Goal: Feedback & Contribution: Submit feedback/report problem

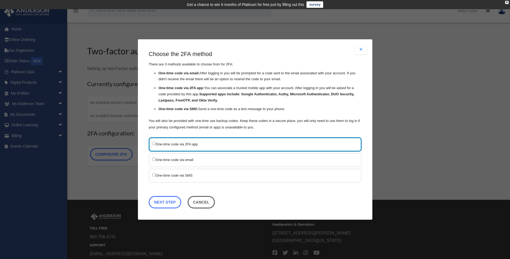
click at [164, 201] on link "Next Step" at bounding box center [165, 202] width 33 height 12
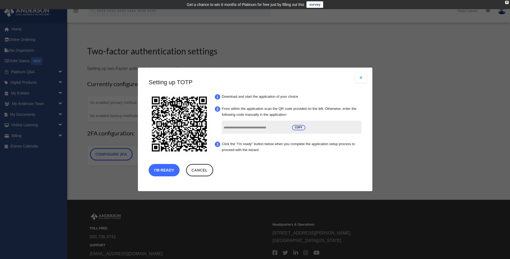
click at [165, 170] on button "I'm Ready" at bounding box center [164, 170] width 31 height 12
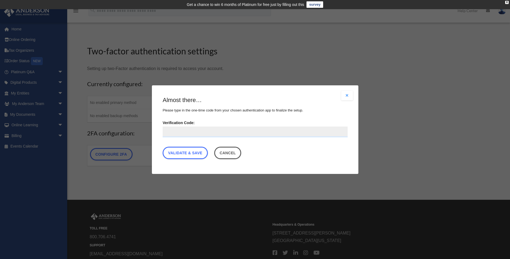
click at [177, 131] on input "Verification Code:" at bounding box center [255, 131] width 185 height 11
type input "******"
click at [187, 153] on link "Validate & Save" at bounding box center [185, 152] width 45 height 12
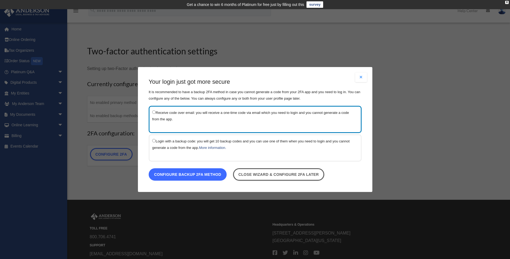
click at [178, 175] on link "Configure backup 2FA method" at bounding box center [188, 174] width 78 height 12
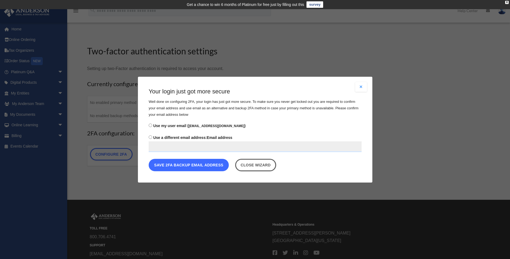
click at [176, 164] on button "Save 2FA backup email address" at bounding box center [189, 164] width 80 height 12
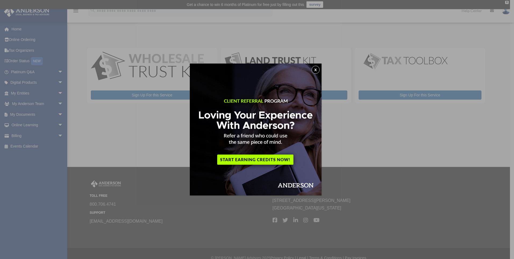
click at [317, 71] on button "x" at bounding box center [316, 70] width 8 height 8
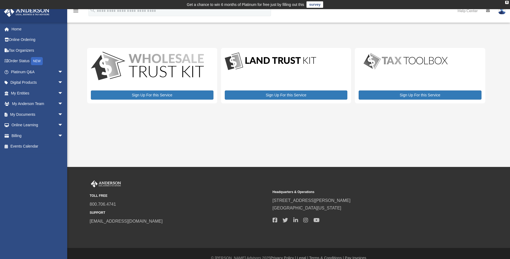
scroll to position [9, 0]
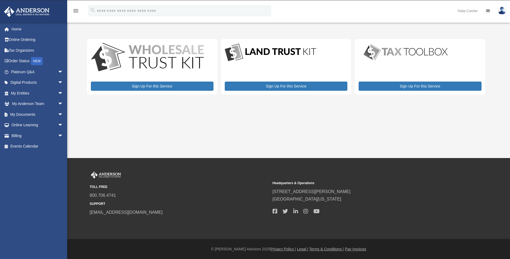
click at [502, 12] on img at bounding box center [502, 11] width 8 height 8
click at [420, 25] on link "My Profile" at bounding box center [421, 25] width 54 height 11
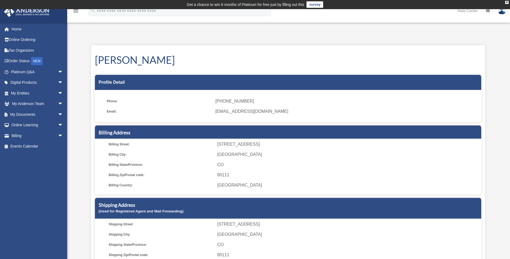
click at [502, 12] on img at bounding box center [502, 11] width 8 height 8
click at [17, 30] on link "Home" at bounding box center [37, 29] width 67 height 11
click at [20, 39] on link "Online Ordering" at bounding box center [37, 39] width 67 height 11
click at [23, 73] on link "Platinum Q&A arrow_drop_down" at bounding box center [37, 71] width 67 height 11
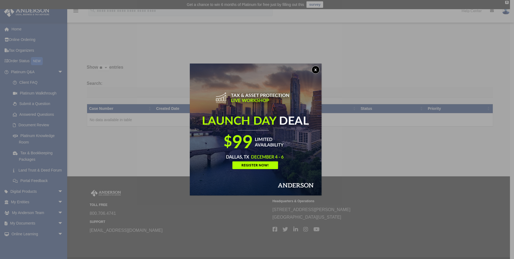
click at [315, 69] on button "x" at bounding box center [316, 70] width 8 height 8
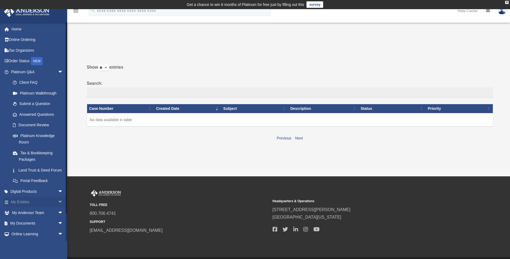
click at [58, 208] on span "arrow_drop_down" at bounding box center [63, 202] width 11 height 11
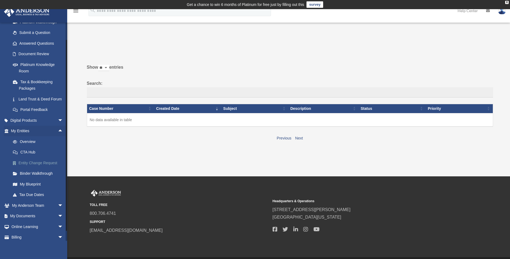
scroll to position [81, 0]
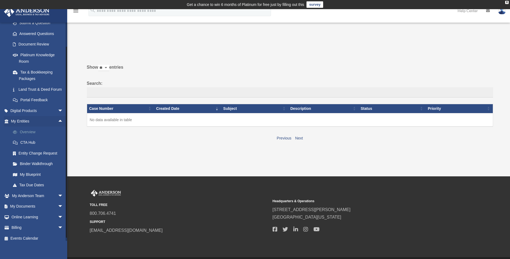
click at [29, 137] on link "Overview" at bounding box center [40, 131] width 64 height 11
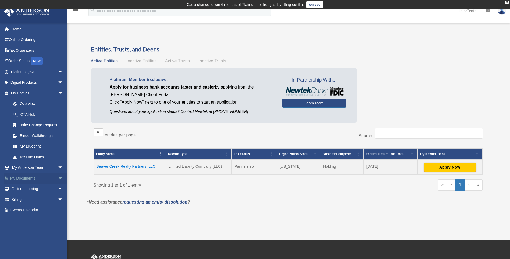
click at [27, 178] on link "My Documents arrow_drop_down" at bounding box center [37, 178] width 67 height 11
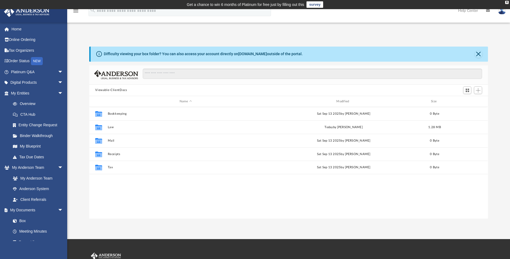
scroll to position [118, 395]
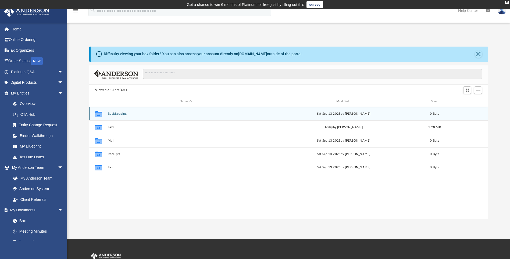
click at [118, 114] on button "Bookkeeping" at bounding box center [186, 113] width 156 height 3
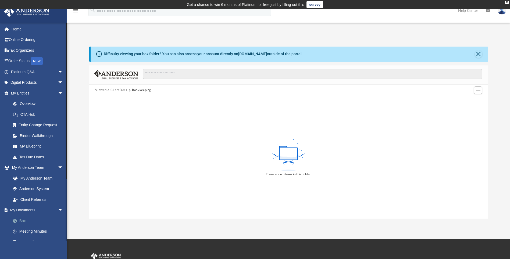
click at [21, 220] on link "Box" at bounding box center [40, 220] width 64 height 11
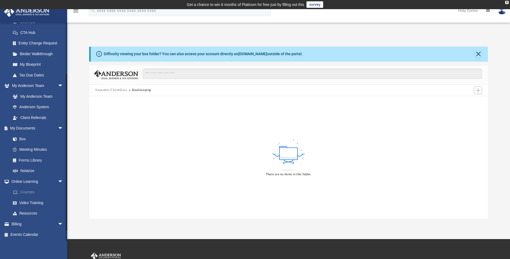
scroll to position [82, 0]
click at [24, 137] on link "Box" at bounding box center [40, 138] width 64 height 11
click at [58, 127] on span "arrow_drop_down" at bounding box center [63, 128] width 11 height 11
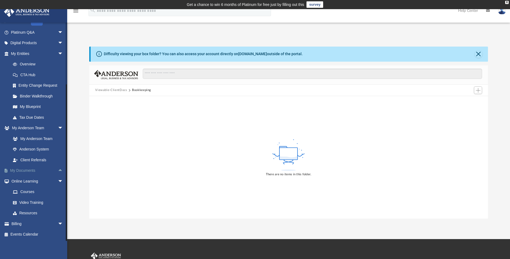
click at [58, 127] on span "arrow_drop_down" at bounding box center [63, 128] width 11 height 11
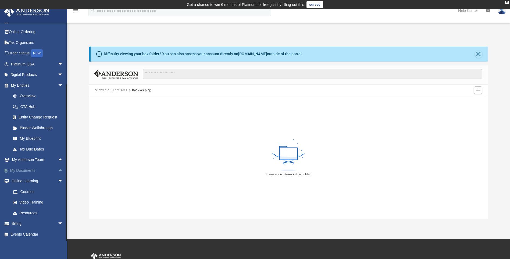
scroll to position [8, 0]
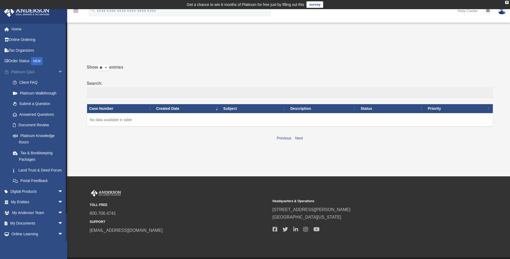
click at [58, 72] on span "arrow_drop_down" at bounding box center [63, 71] width 11 height 11
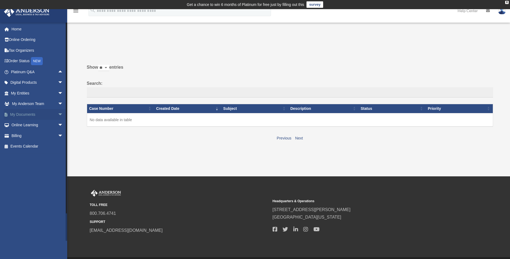
click at [27, 113] on link "My Documents arrow_drop_down" at bounding box center [37, 114] width 67 height 11
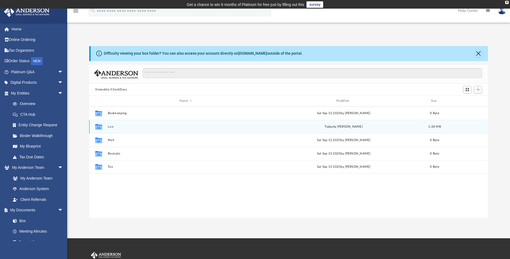
scroll to position [118, 395]
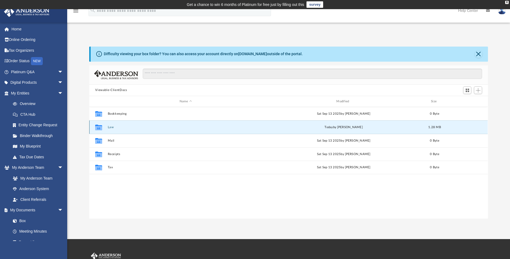
click at [109, 128] on button "Law" at bounding box center [186, 126] width 156 height 3
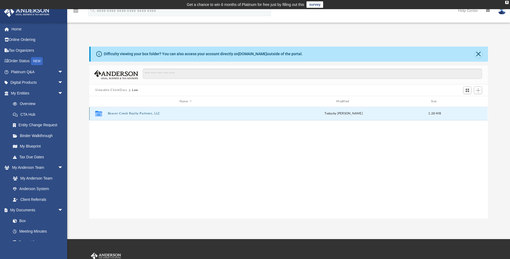
click at [128, 114] on button "Beaver Creek Realty Partners, LLC" at bounding box center [186, 113] width 156 height 3
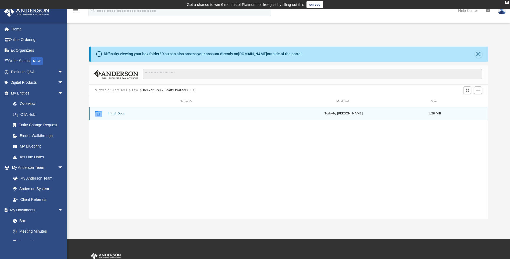
click at [114, 115] on button "Initial Docs" at bounding box center [186, 113] width 156 height 3
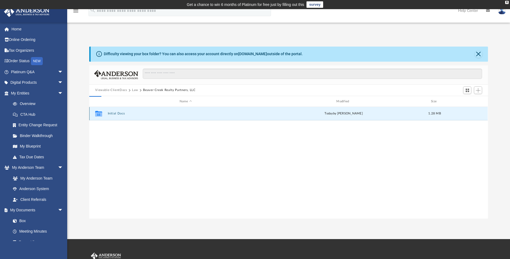
click at [114, 115] on button "Initial Docs" at bounding box center [186, 113] width 156 height 3
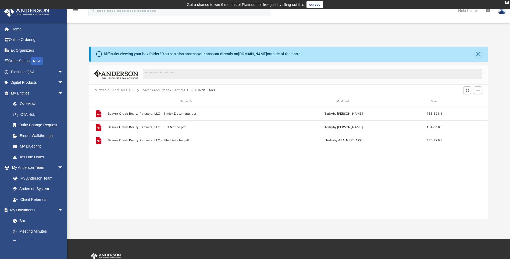
click at [109, 87] on div "Viewable-ClientDocs ··· Beaver Creek Realty Partners, LLC Initial Docs" at bounding box center [288, 90] width 398 height 12
click at [113, 90] on button "Viewable-ClientDocs" at bounding box center [111, 90] width 32 height 5
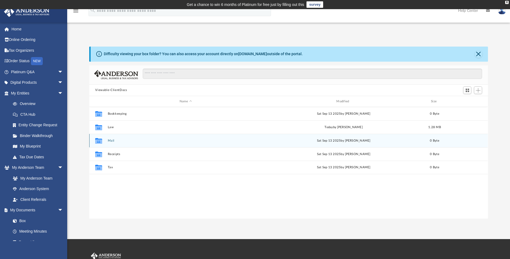
click at [110, 140] on button "Mail" at bounding box center [186, 140] width 156 height 3
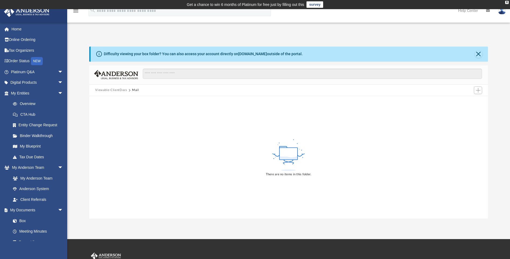
click at [119, 89] on button "Viewable-ClientDocs" at bounding box center [111, 90] width 32 height 5
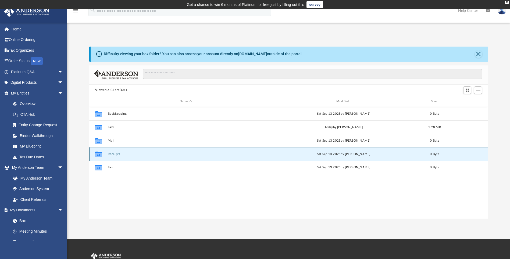
click at [110, 154] on button "Receipts" at bounding box center [186, 153] width 156 height 3
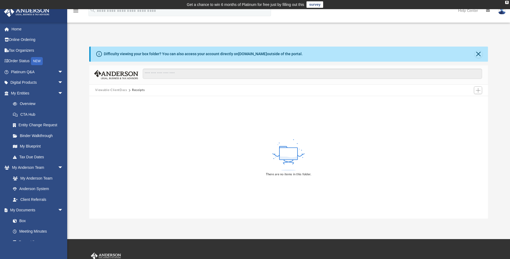
click at [115, 89] on button "Viewable-ClientDocs" at bounding box center [111, 90] width 32 height 5
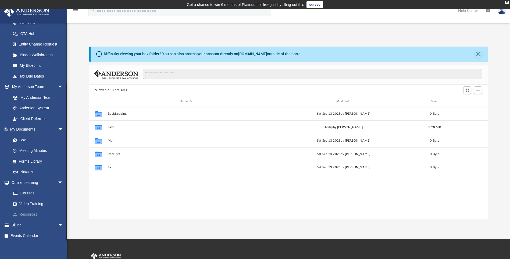
scroll to position [82, 0]
click at [29, 232] on link "Events Calendar" at bounding box center [37, 234] width 67 height 11
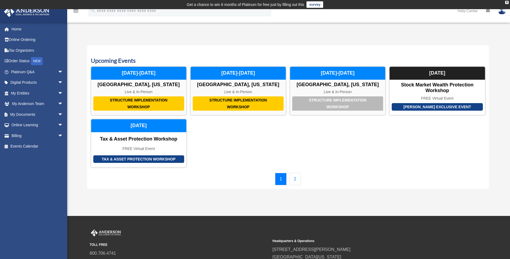
click at [297, 179] on link "2" at bounding box center [295, 179] width 12 height 12
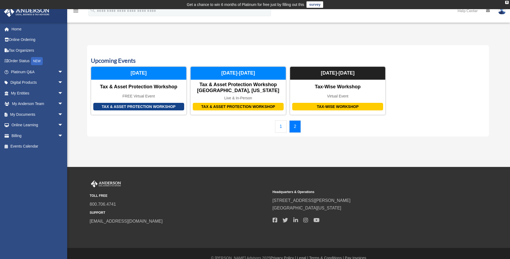
click at [279, 128] on link "1" at bounding box center [281, 126] width 12 height 12
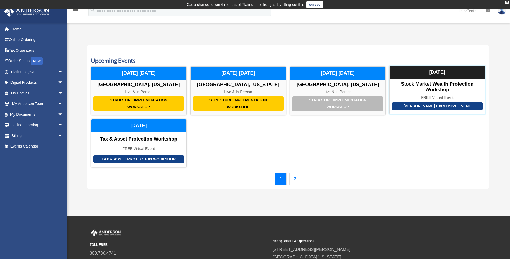
click at [429, 71] on div "October 18, 2025" at bounding box center [437, 72] width 95 height 13
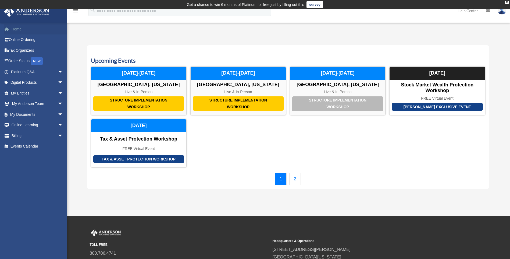
click at [20, 29] on link "Home" at bounding box center [37, 29] width 67 height 11
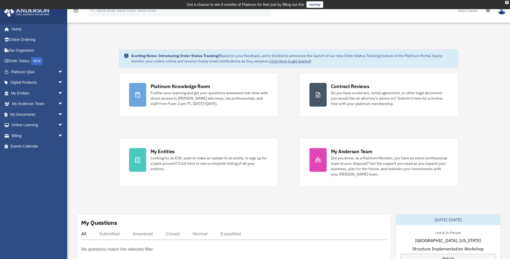
click at [317, 5] on link "survey" at bounding box center [314, 4] width 17 height 6
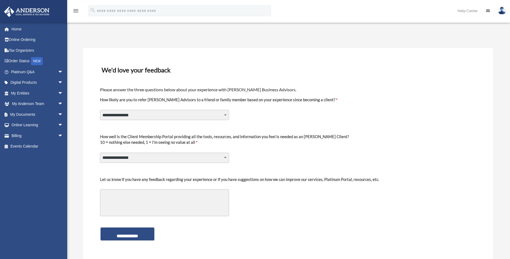
click at [165, 115] on select "**********" at bounding box center [164, 115] width 129 height 10
select select "********"
click at [100, 110] on select "**********" at bounding box center [164, 115] width 129 height 10
click at [152, 159] on select "**********" at bounding box center [164, 157] width 129 height 10
select select "********"
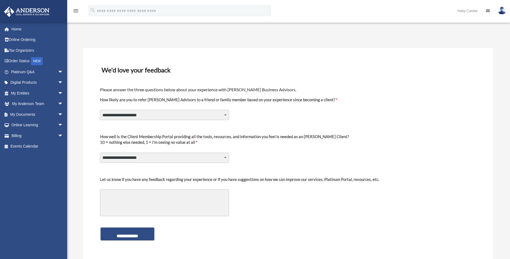
click at [100, 152] on select "**********" at bounding box center [164, 157] width 129 height 10
click at [131, 235] on input "**********" at bounding box center [128, 233] width 54 height 13
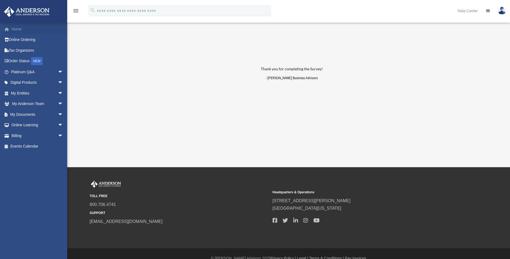
click at [8, 27] on span at bounding box center [10, 29] width 4 height 4
click at [22, 28] on link "Home" at bounding box center [37, 29] width 67 height 11
